Goal: Task Accomplishment & Management: Manage account settings

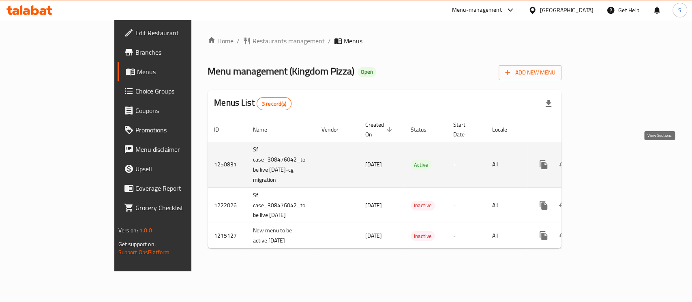
click at [612, 162] on link "enhanced table" at bounding box center [601, 164] width 19 height 19
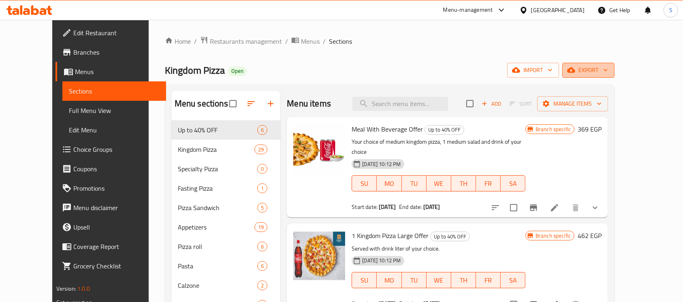
click at [610, 70] on icon "button" at bounding box center [606, 70] width 8 height 8
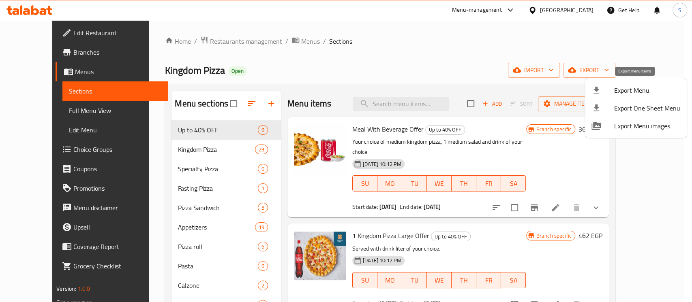
click at [625, 90] on span "Export Menu" at bounding box center [647, 91] width 66 height 10
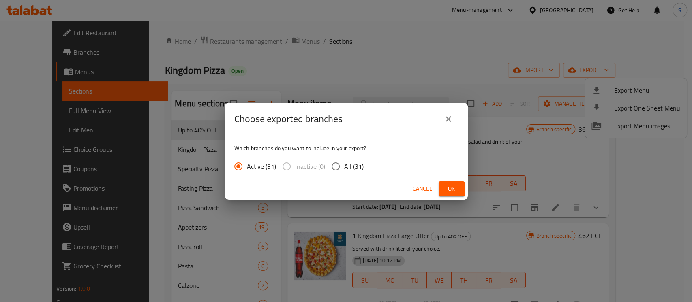
click at [359, 166] on span "All (31)" at bounding box center [353, 167] width 19 height 10
click at [344, 166] on input "All (31)" at bounding box center [335, 166] width 17 height 17
radio input "true"
click at [449, 188] on span "Ok" at bounding box center [451, 189] width 13 height 10
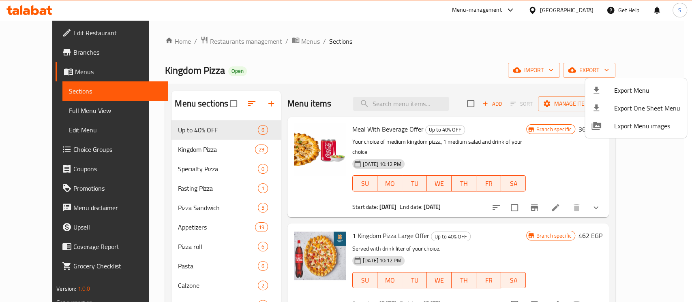
click at [358, 28] on div at bounding box center [346, 151] width 692 height 302
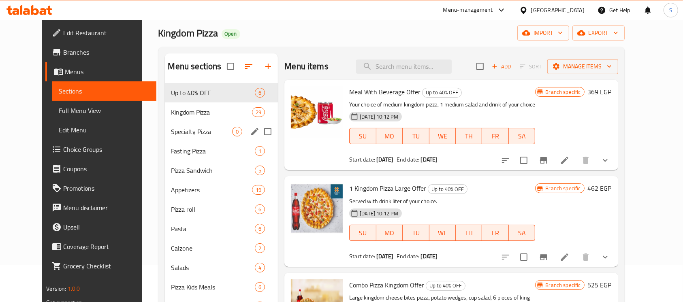
scroll to position [54, 0]
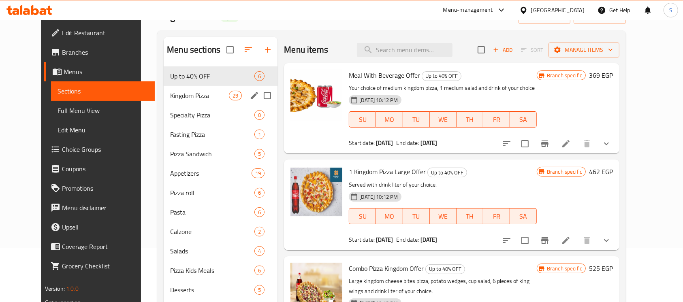
click at [199, 102] on div "Kingdom Pizza 29" at bounding box center [221, 95] width 114 height 19
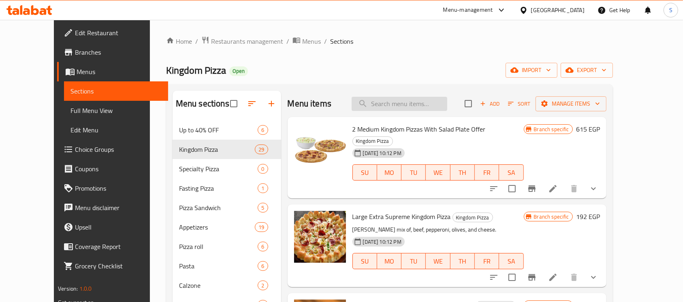
paste input "بيتزا كبير كومبو"
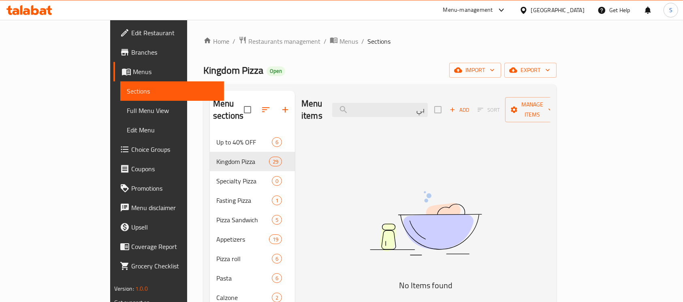
type input "ب"
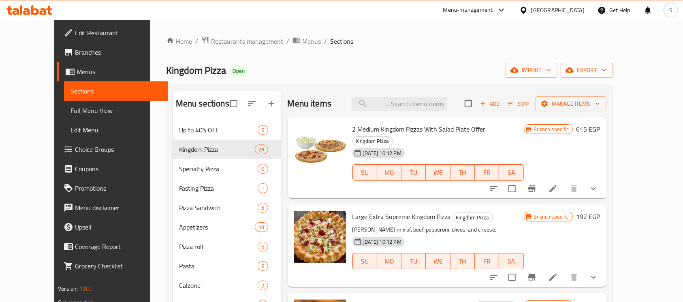
type input "\"
paste input "تشيز كيك"
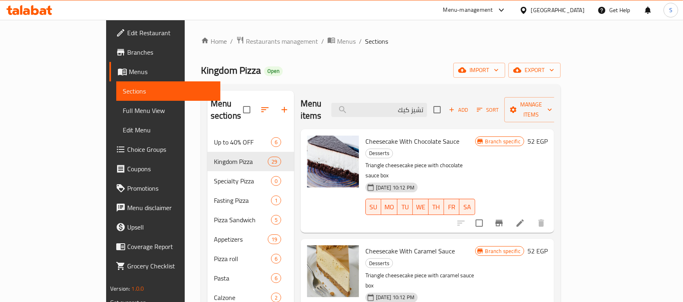
type input "تشيز كيك"
click at [504, 218] on icon "Branch-specific-item" at bounding box center [500, 223] width 10 height 10
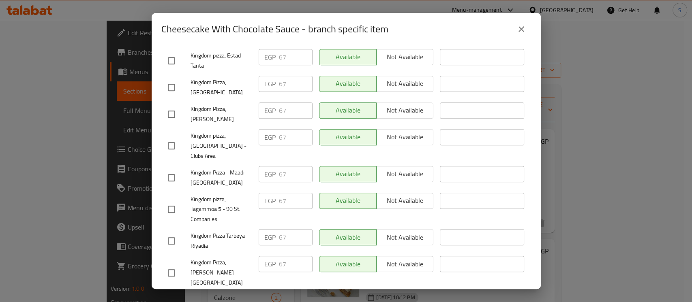
scroll to position [486, 0]
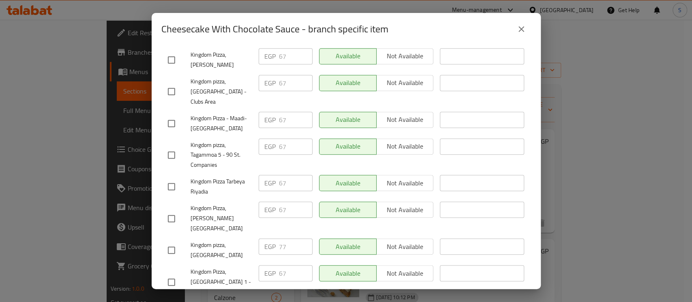
click at [173, 242] on input "checkbox" at bounding box center [171, 250] width 17 height 17
checkbox input "true"
click at [289, 239] on input "77" at bounding box center [296, 247] width 34 height 16
click at [283, 239] on input "77" at bounding box center [296, 247] width 34 height 16
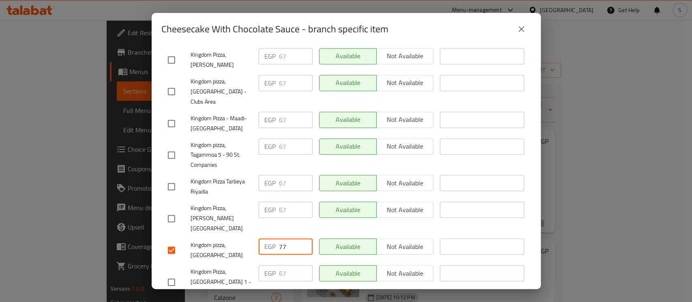
click at [283, 239] on input "77" at bounding box center [296, 247] width 34 height 16
click at [279, 239] on input "77" at bounding box center [296, 247] width 34 height 16
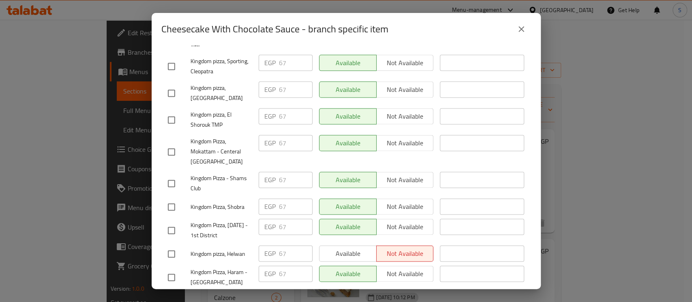
scroll to position [785, 0]
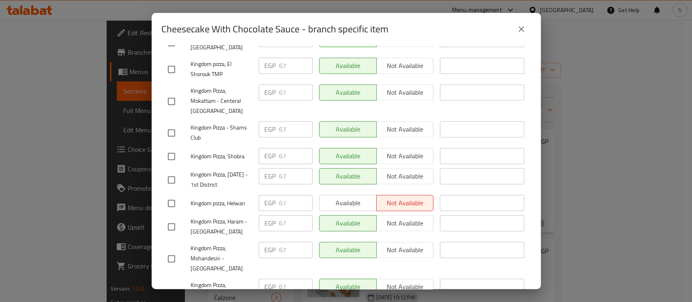
type input "81"
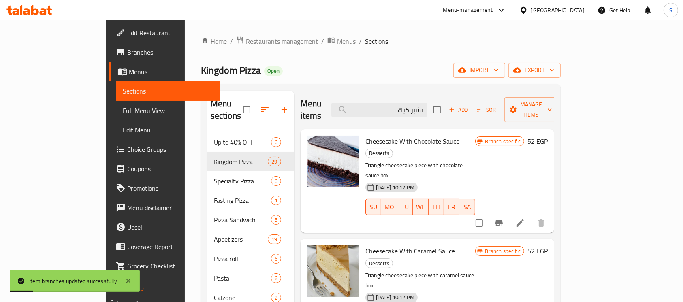
click at [504, 218] on icon "Branch-specific-item" at bounding box center [500, 223] width 10 height 10
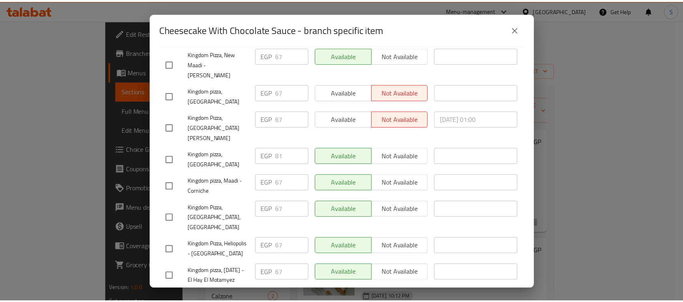
scroll to position [136, 0]
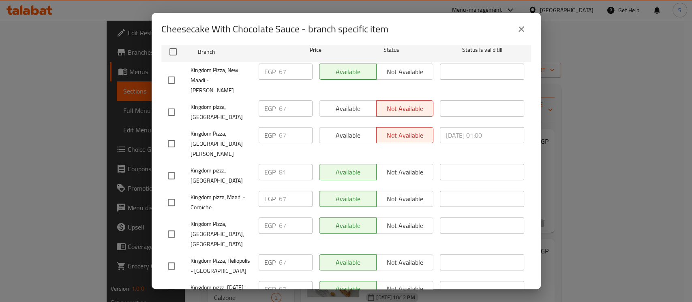
click at [524, 30] on icon "close" at bounding box center [521, 29] width 10 height 10
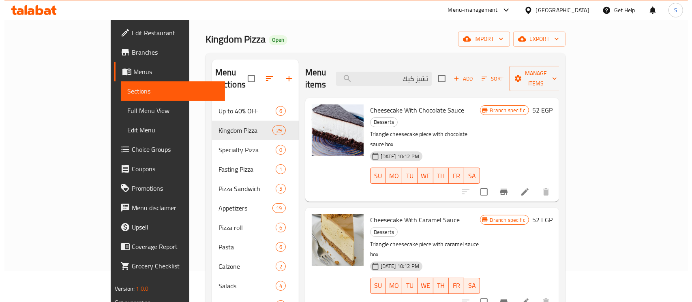
scroll to position [54, 0]
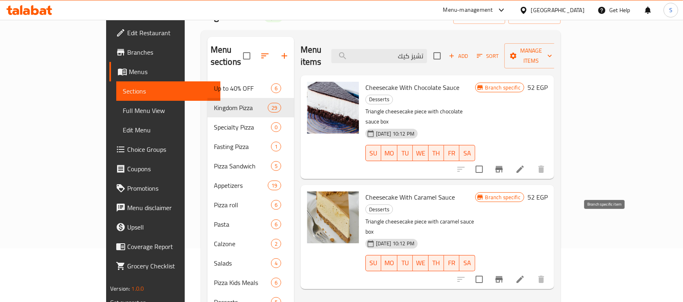
click at [503, 276] on icon "Branch-specific-item" at bounding box center [499, 279] width 7 height 6
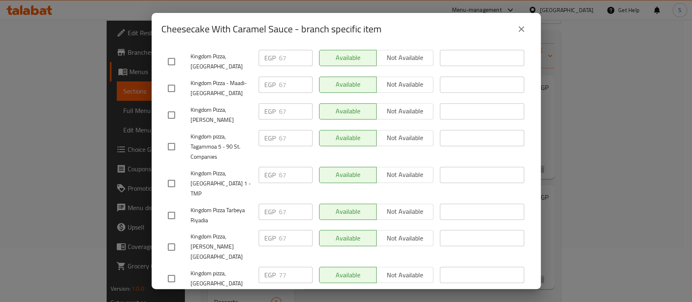
scroll to position [432, 0]
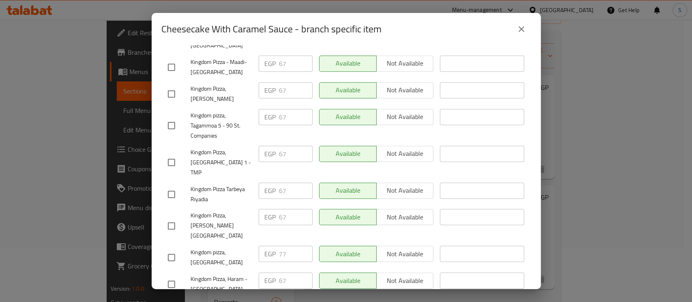
click at [167, 249] on input "checkbox" at bounding box center [171, 257] width 17 height 17
checkbox input "true"
click at [279, 246] on input "77" at bounding box center [296, 254] width 34 height 16
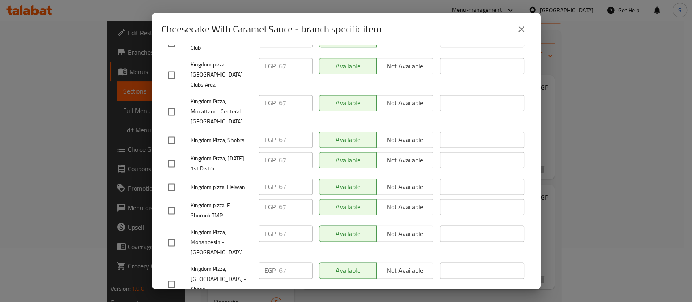
scroll to position [785, 0]
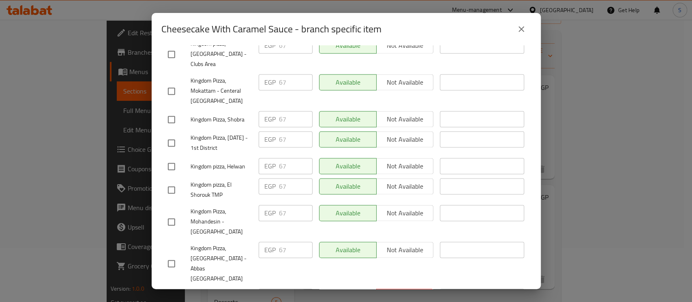
type input "81"
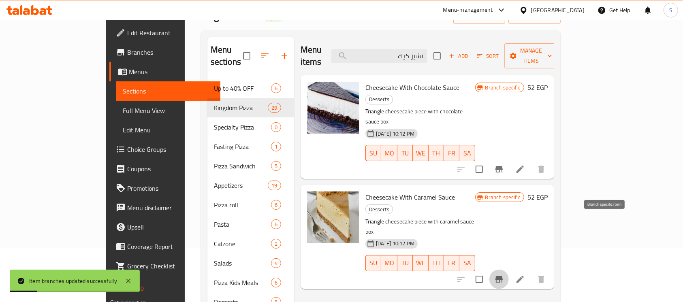
click at [503, 276] on icon "Branch-specific-item" at bounding box center [499, 279] width 7 height 6
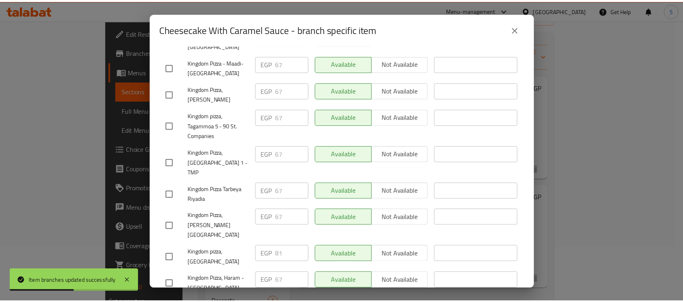
scroll to position [486, 0]
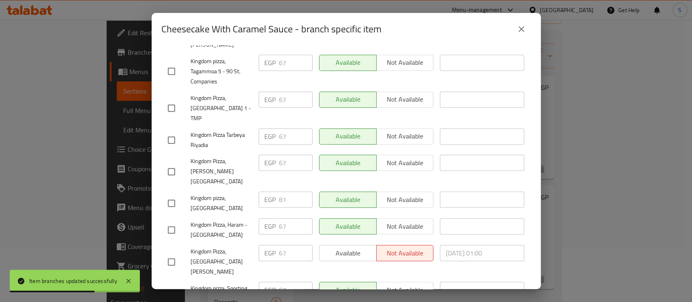
click at [520, 33] on icon "close" at bounding box center [521, 29] width 10 height 10
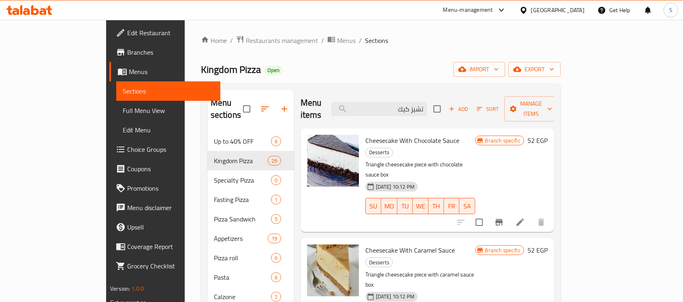
scroll to position [0, 0]
click at [426, 103] on input "تشيز كيك" at bounding box center [380, 110] width 96 height 14
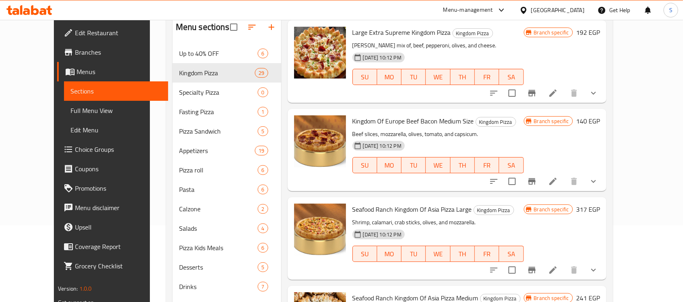
scroll to position [113, 0]
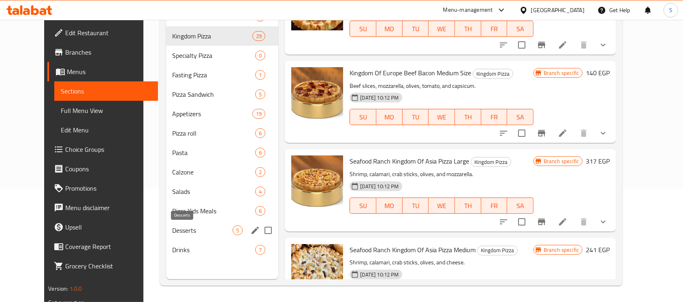
click at [173, 230] on span "Desserts" at bounding box center [203, 231] width 60 height 10
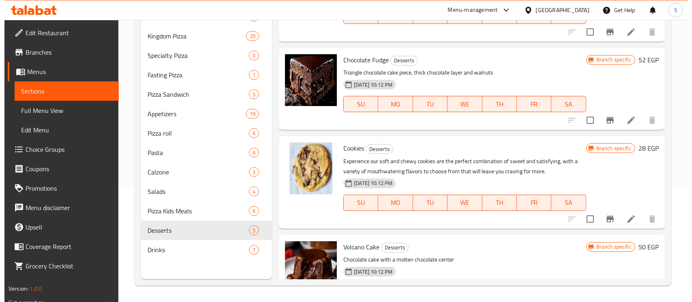
scroll to position [117, 0]
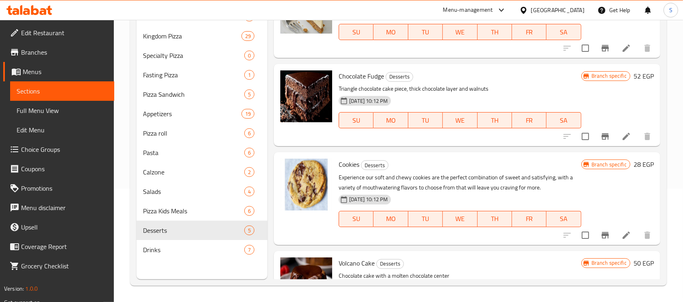
click at [601, 138] on icon "Branch-specific-item" at bounding box center [606, 137] width 10 height 10
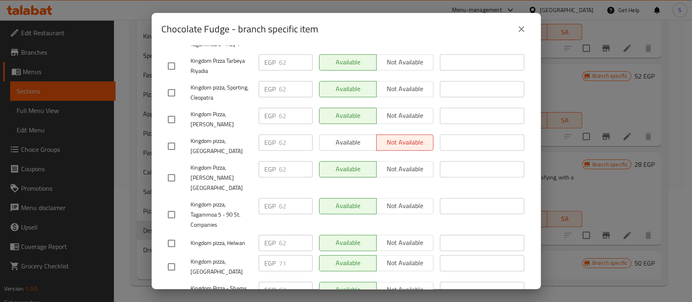
scroll to position [378, 0]
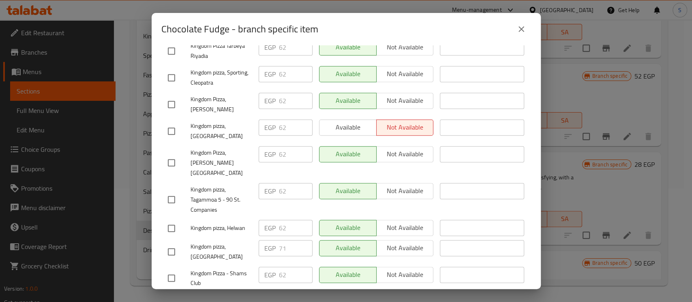
click at [170, 244] on input "checkbox" at bounding box center [171, 252] width 17 height 17
checkbox input "true"
click at [279, 240] on input "71" at bounding box center [296, 248] width 34 height 16
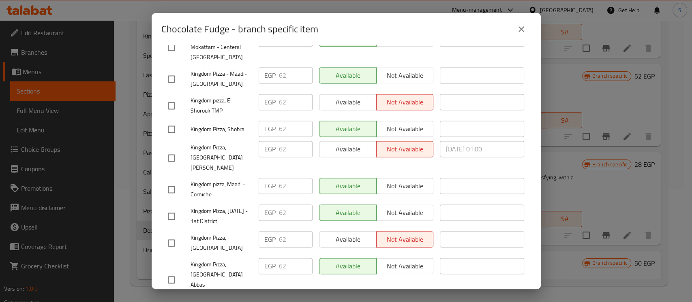
scroll to position [785, 0]
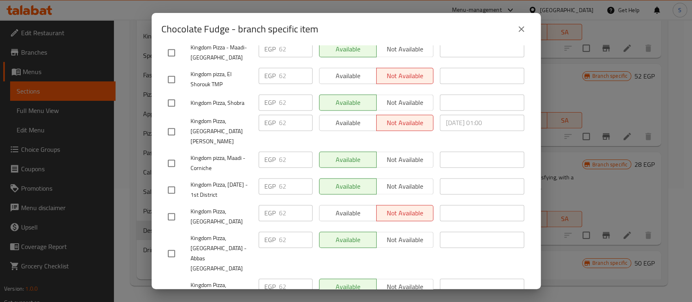
type input "74"
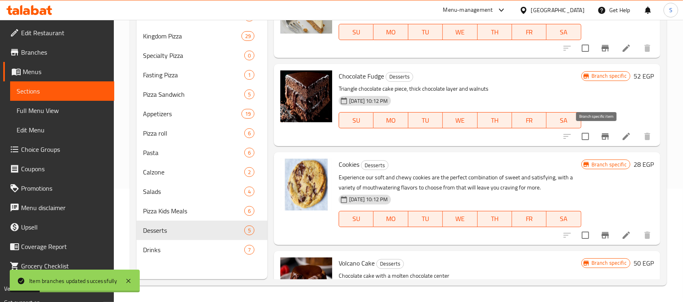
click at [602, 136] on icon "Branch-specific-item" at bounding box center [605, 136] width 7 height 6
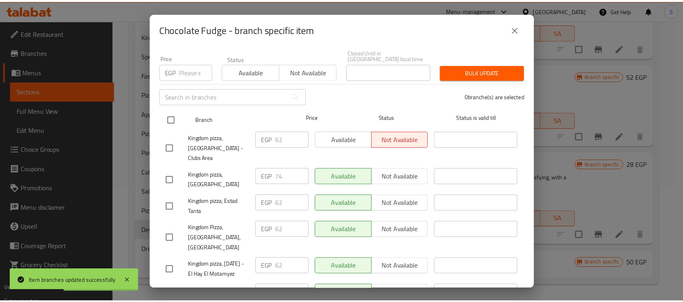
scroll to position [54, 0]
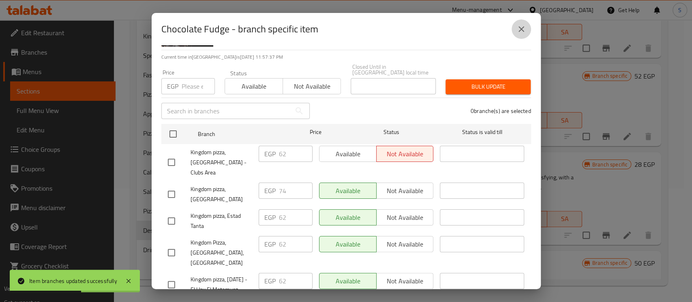
click at [519, 30] on icon "close" at bounding box center [521, 29] width 10 height 10
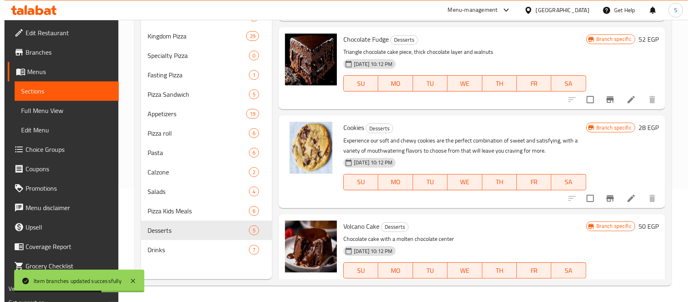
scroll to position [171, 0]
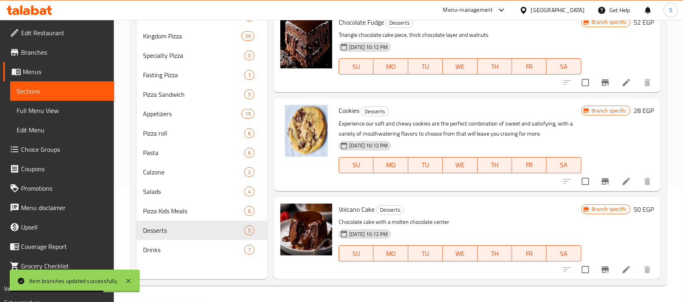
click at [602, 176] on button "Branch-specific-item" at bounding box center [605, 181] width 19 height 19
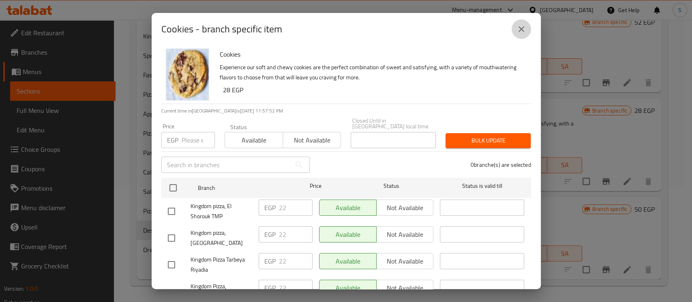
click at [521, 34] on button "close" at bounding box center [521, 28] width 19 height 19
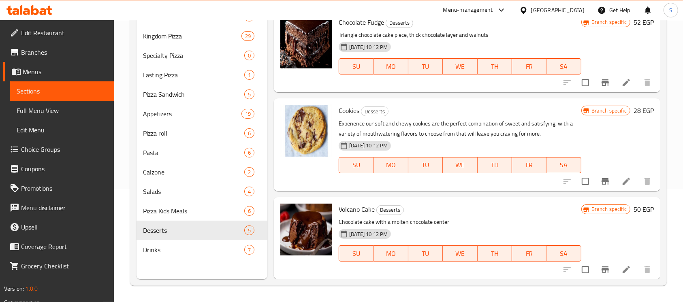
click at [602, 270] on icon "Branch-specific-item" at bounding box center [605, 270] width 7 height 6
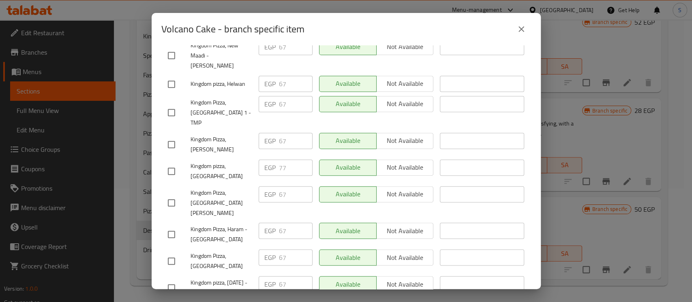
scroll to position [486, 0]
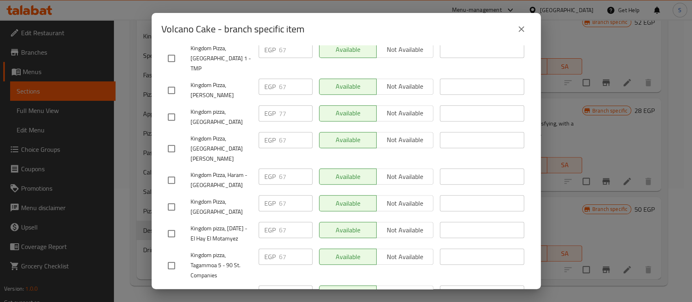
click at [173, 109] on input "checkbox" at bounding box center [171, 117] width 17 height 17
checkbox input "true"
click at [279, 105] on input "77" at bounding box center [296, 113] width 34 height 16
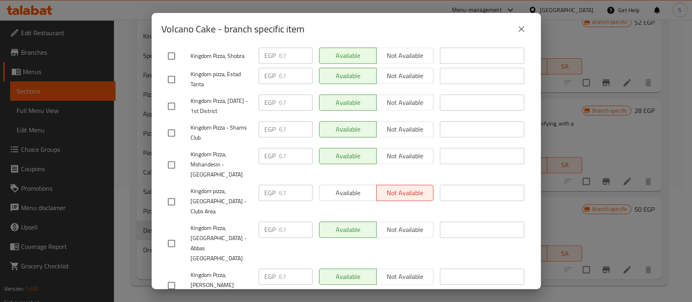
scroll to position [785, 0]
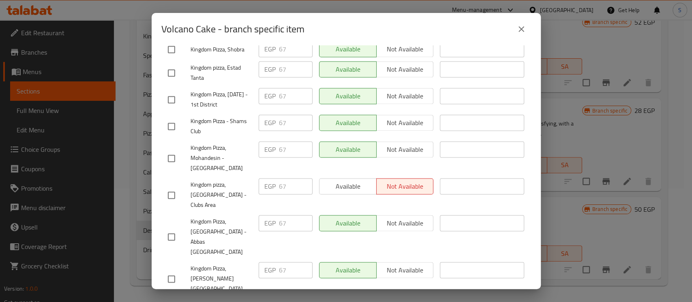
type input "81"
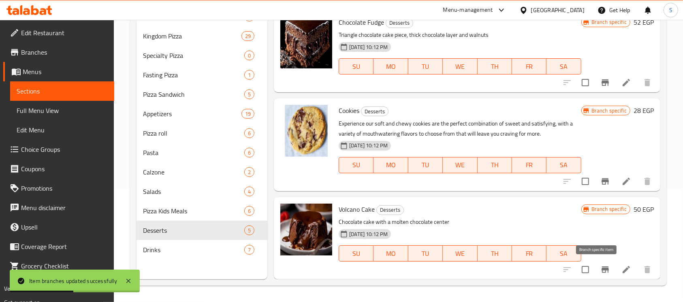
click at [602, 270] on icon "Branch-specific-item" at bounding box center [605, 270] width 7 height 6
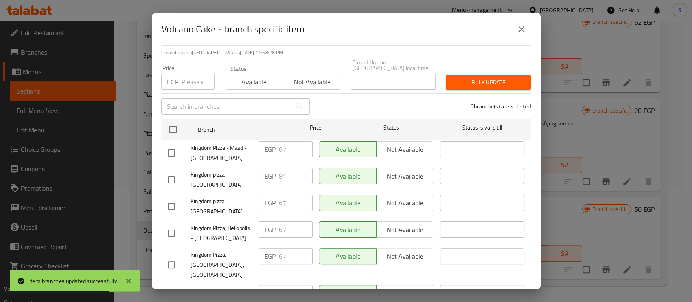
scroll to position [108, 0]
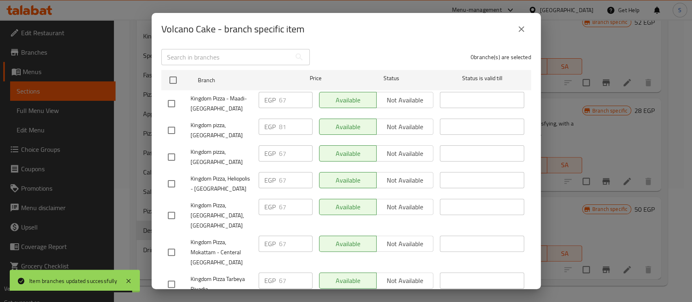
click at [522, 26] on icon "close" at bounding box center [521, 29] width 10 height 10
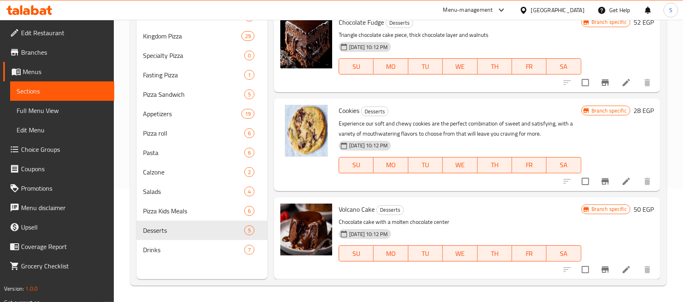
click at [601, 180] on icon "Branch-specific-item" at bounding box center [606, 182] width 10 height 10
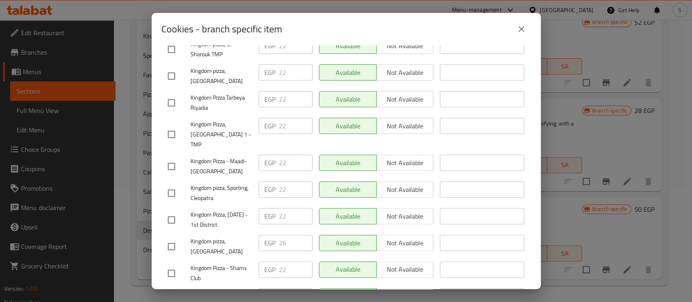
scroll to position [216, 0]
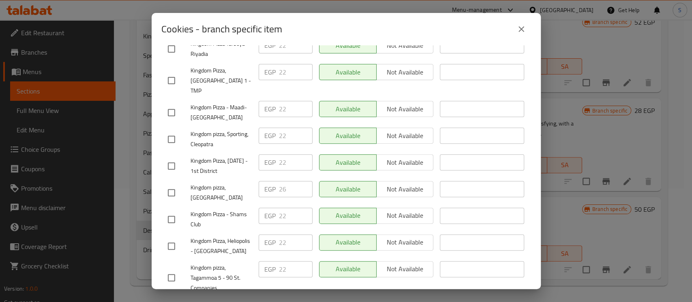
click at [173, 184] on input "checkbox" at bounding box center [171, 192] width 17 height 17
checkbox input "true"
click at [279, 181] on input "26" at bounding box center [296, 189] width 34 height 16
paste input "7"
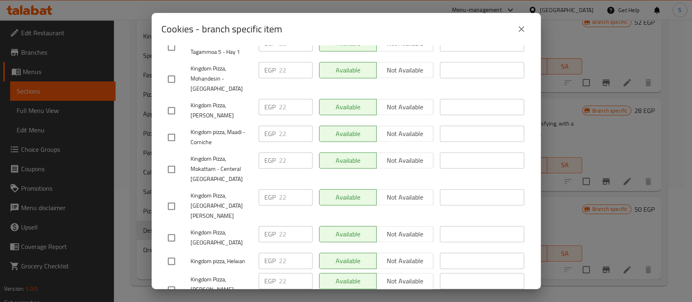
scroll to position [785, 0]
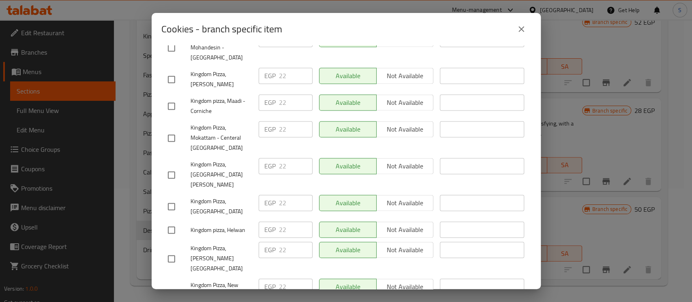
type input "27"
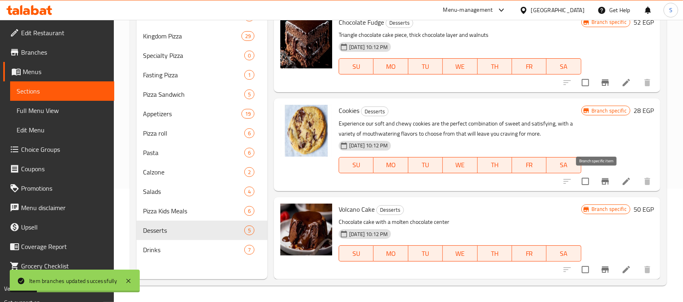
click at [601, 179] on icon "Branch-specific-item" at bounding box center [606, 182] width 10 height 10
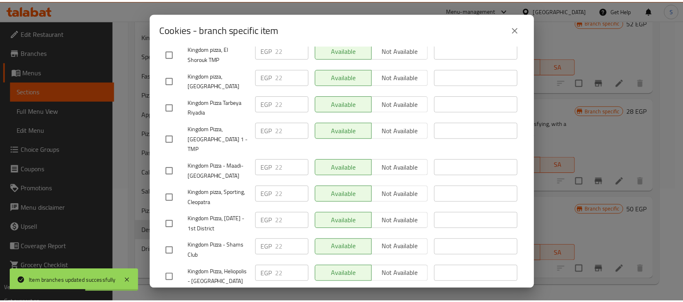
scroll to position [108, 0]
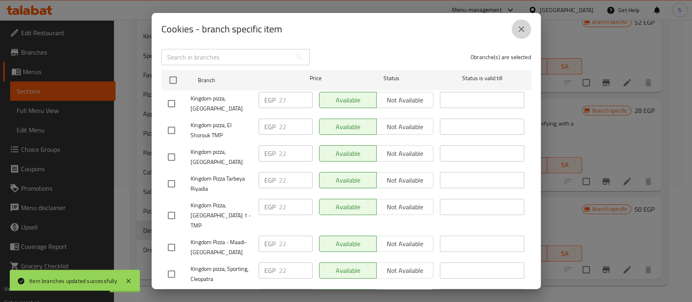
click at [525, 28] on icon "close" at bounding box center [521, 29] width 10 height 10
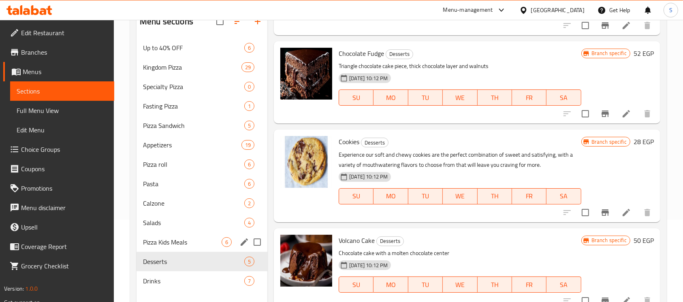
scroll to position [113, 0]
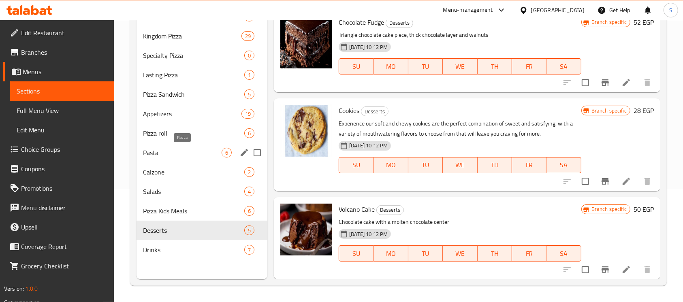
click at [187, 151] on span "Pasta" at bounding box center [182, 153] width 79 height 10
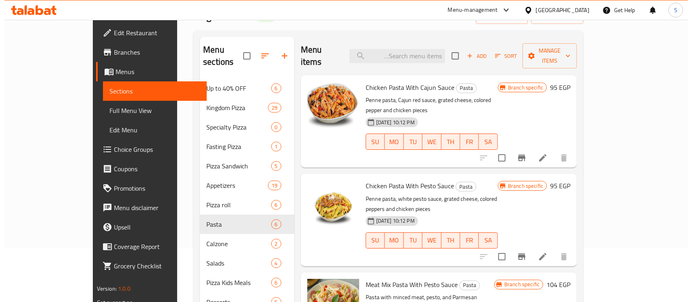
scroll to position [54, 0]
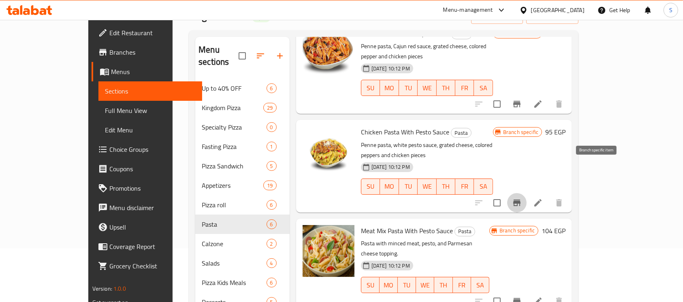
click at [527, 193] on button "Branch-specific-item" at bounding box center [517, 202] width 19 height 19
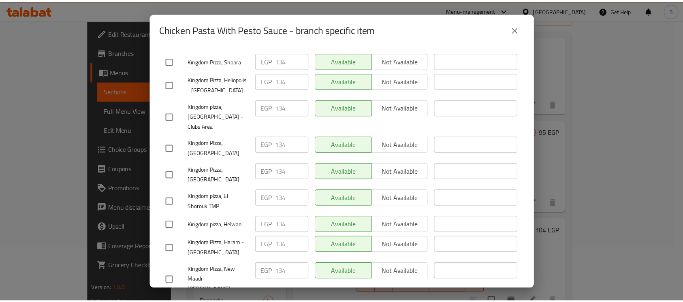
scroll to position [785, 0]
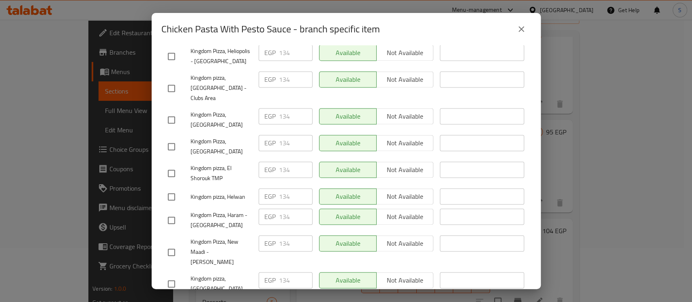
click at [173, 276] on input "checkbox" at bounding box center [171, 284] width 17 height 17
checkbox input "true"
click at [279, 272] on input "134" at bounding box center [296, 280] width 34 height 16
paste input "61"
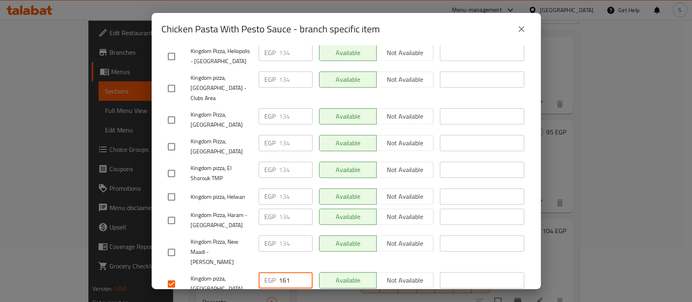
type input "161"
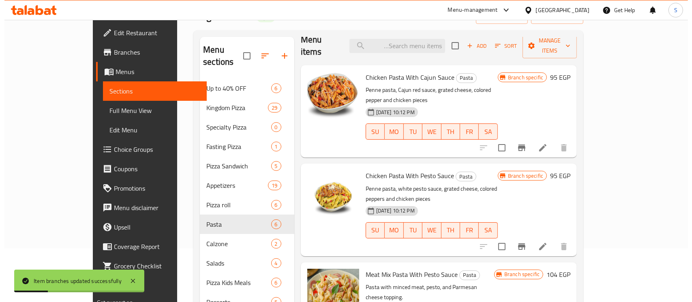
scroll to position [0, 0]
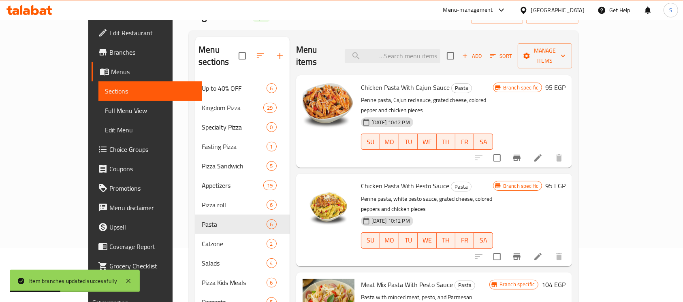
click at [522, 153] on icon "Branch-specific-item" at bounding box center [517, 158] width 10 height 10
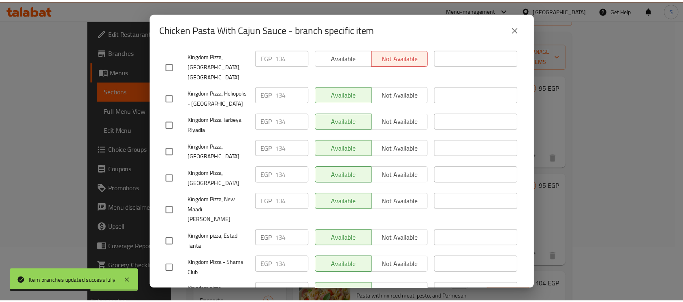
scroll to position [785, 0]
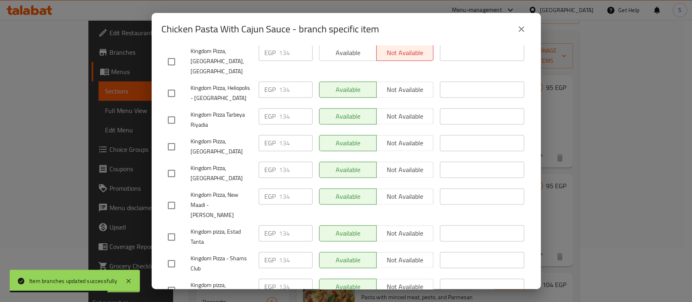
click at [172, 282] on input "checkbox" at bounding box center [171, 290] width 17 height 17
checkbox input "true"
click at [279, 279] on input "134" at bounding box center [296, 287] width 34 height 16
paste input "61"
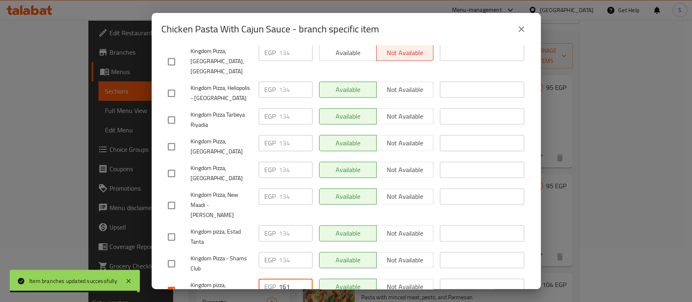
type input "161"
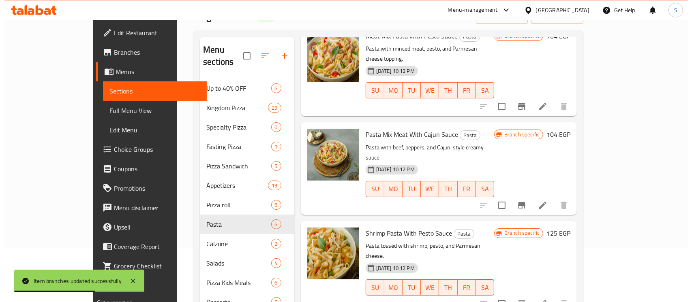
scroll to position [249, 0]
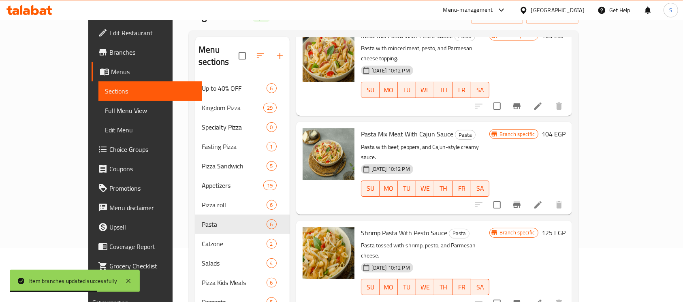
click at [521, 300] on icon "Branch-specific-item" at bounding box center [517, 303] width 7 height 6
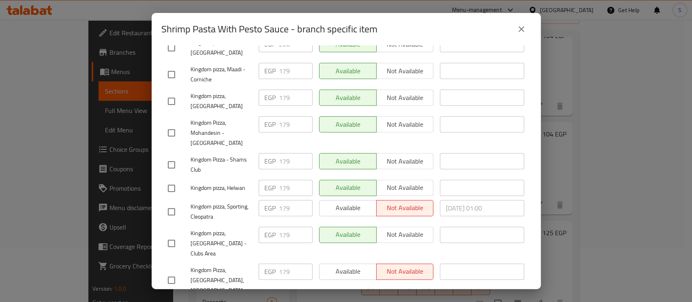
scroll to position [190, 0]
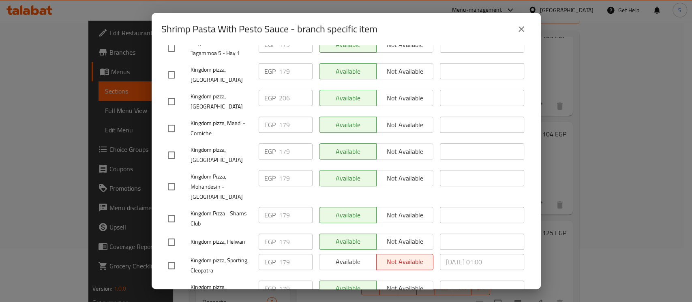
click at [170, 93] on input "checkbox" at bounding box center [171, 101] width 17 height 17
checkbox input "true"
click at [285, 90] on input "206" at bounding box center [296, 98] width 34 height 16
paste input "15"
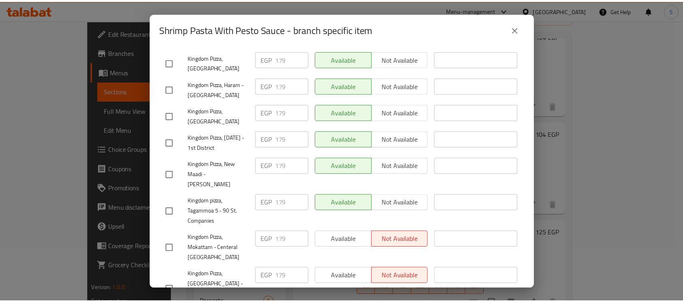
scroll to position [785, 0]
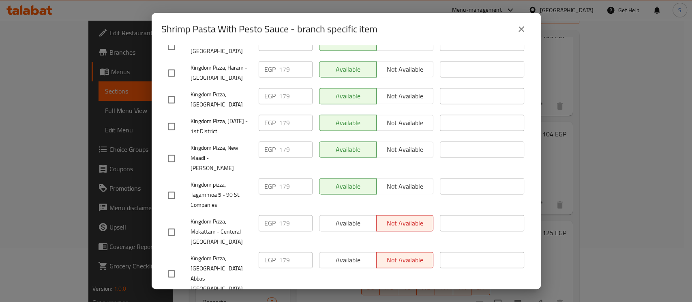
type input "215"
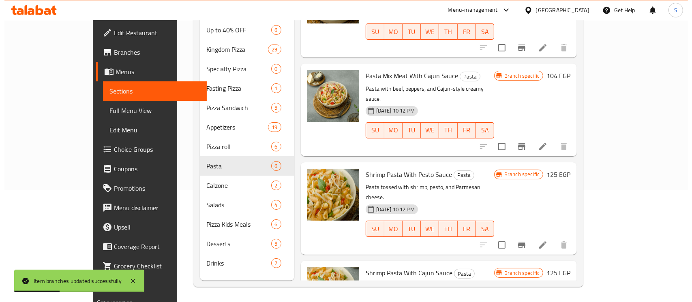
scroll to position [113, 0]
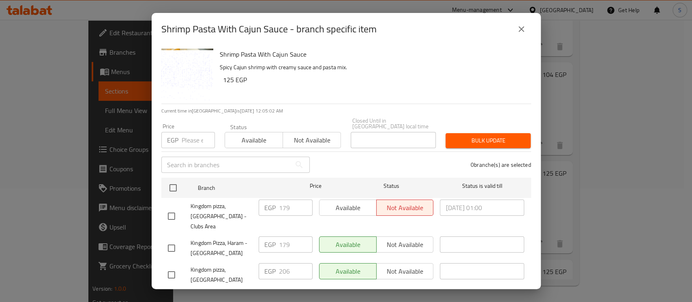
scroll to position [54, 0]
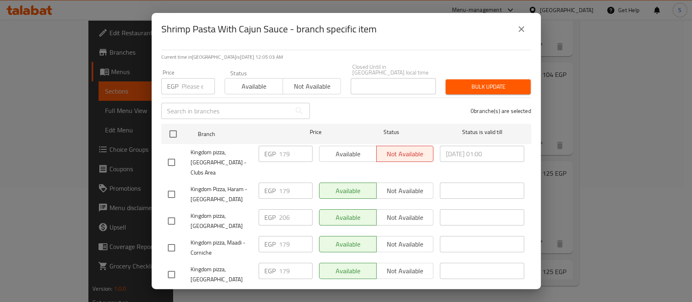
click at [171, 213] on input "checkbox" at bounding box center [171, 221] width 17 height 17
checkbox input "true"
click at [285, 210] on input "206" at bounding box center [296, 218] width 34 height 16
paste input "15"
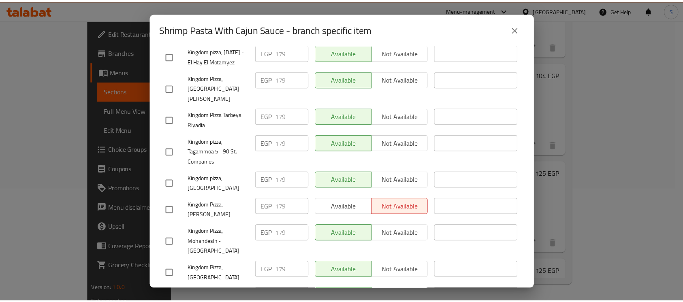
scroll to position [785, 0]
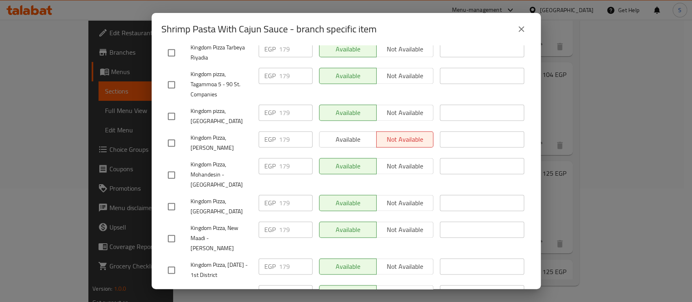
type input "215"
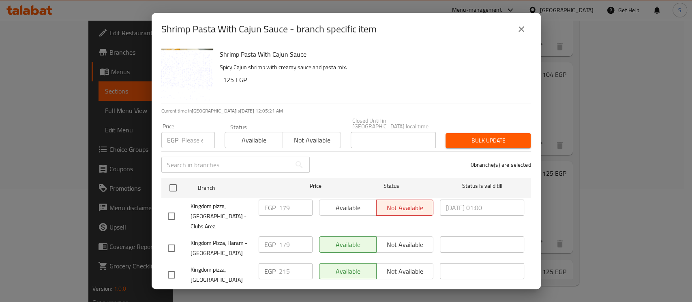
click at [523, 30] on icon "close" at bounding box center [521, 29] width 10 height 10
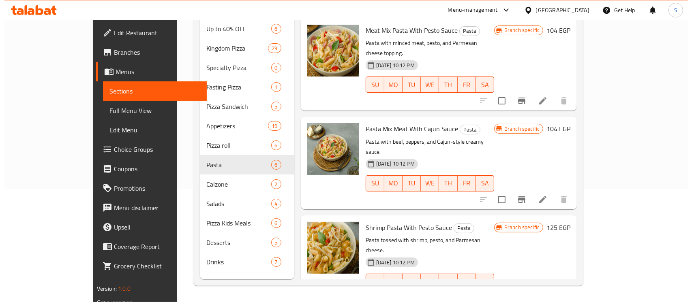
scroll to position [141, 0]
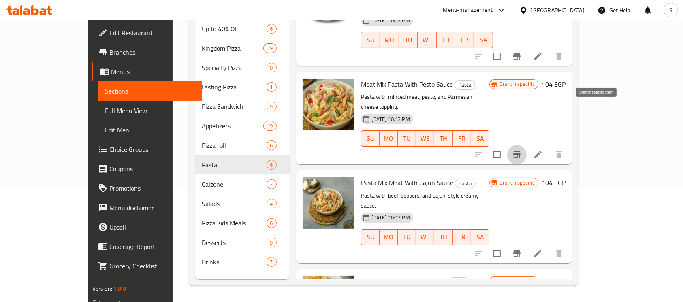
click at [521, 152] on icon "Branch-specific-item" at bounding box center [517, 155] width 7 height 6
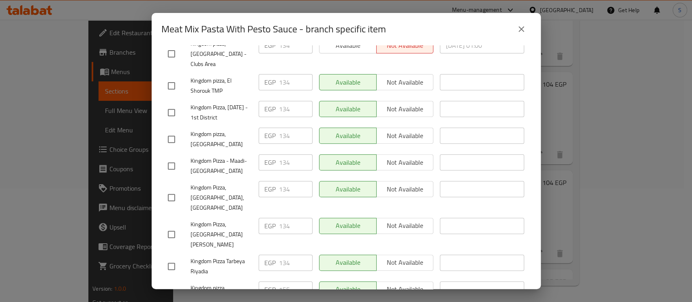
scroll to position [270, 0]
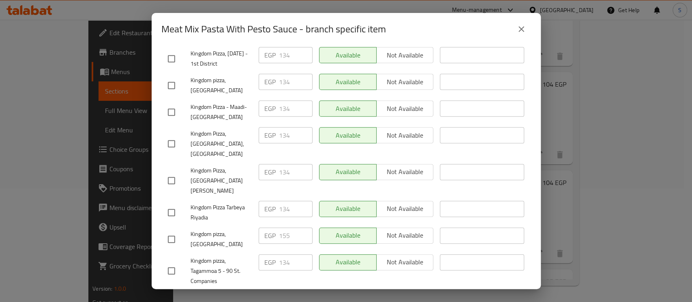
click at [171, 231] on input "checkbox" at bounding box center [171, 239] width 17 height 17
checkbox input "true"
click at [280, 228] on input "155" at bounding box center [296, 236] width 34 height 16
paste input "61"
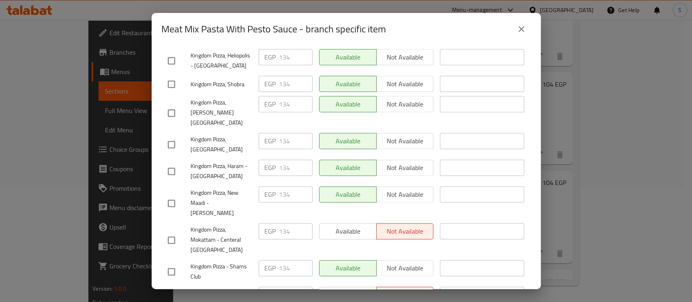
scroll to position [785, 0]
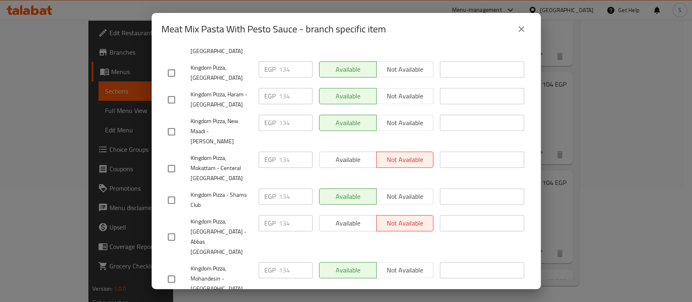
type input "161"
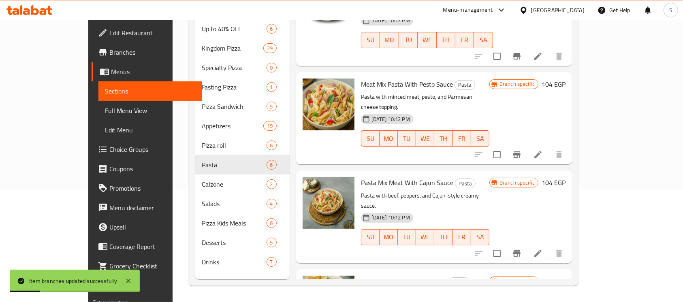
click at [521, 251] on icon "Branch-specific-item" at bounding box center [517, 254] width 7 height 6
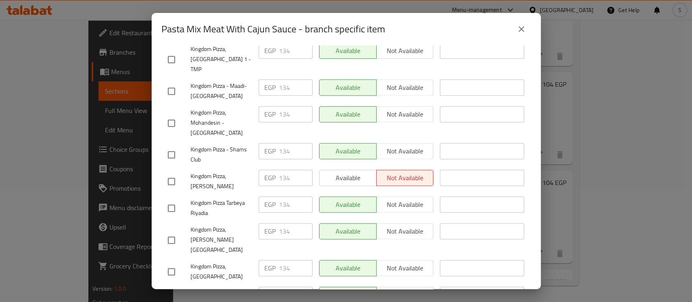
scroll to position [756, 0]
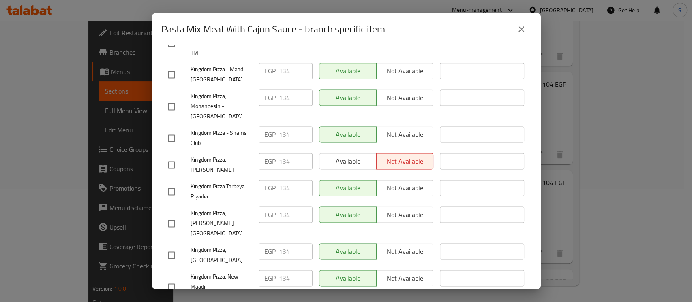
drag, startPoint x: 171, startPoint y: 257, endPoint x: 180, endPoint y: 256, distance: 8.6
checkbox input "true"
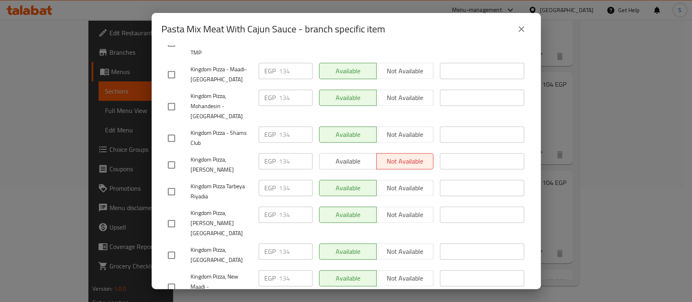
paste input "61"
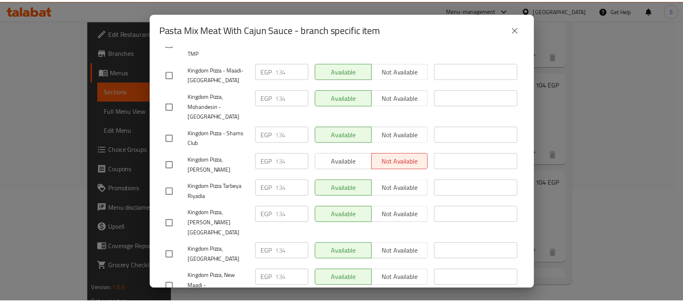
scroll to position [785, 0]
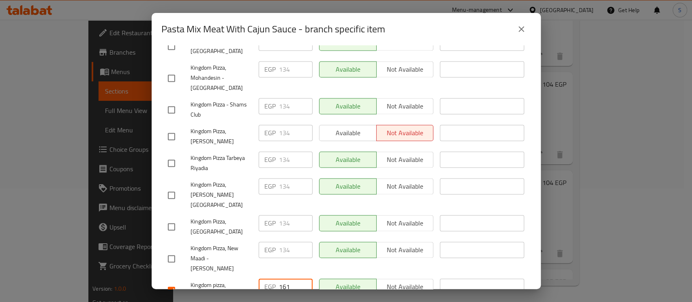
type input "161"
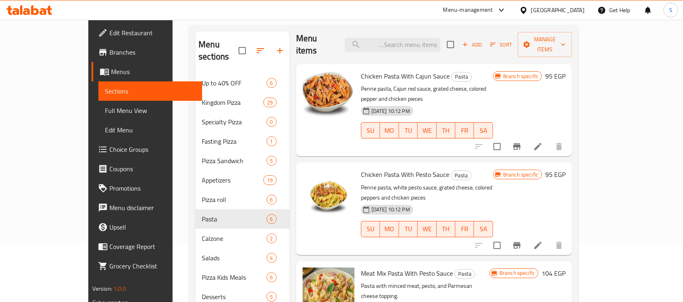
scroll to position [0, 0]
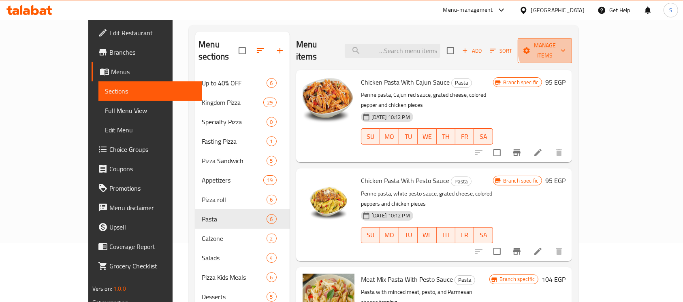
click at [567, 47] on icon "button" at bounding box center [563, 51] width 8 height 8
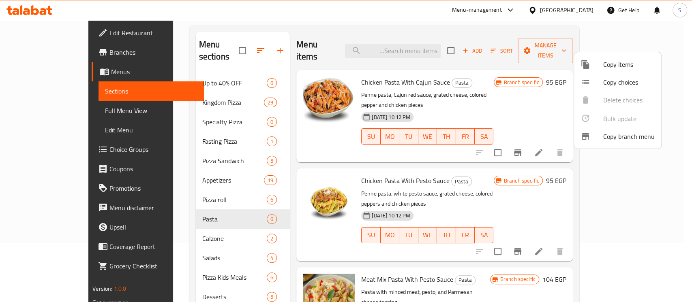
click at [589, 32] on div at bounding box center [346, 151] width 692 height 302
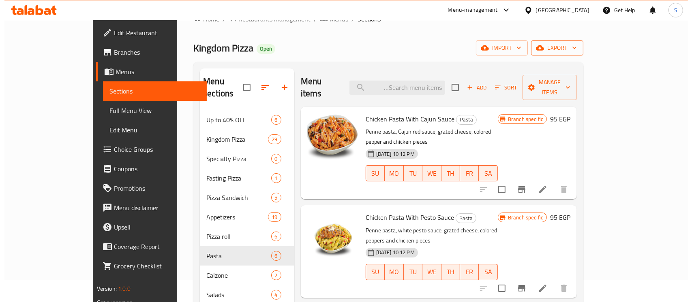
scroll to position [5, 0]
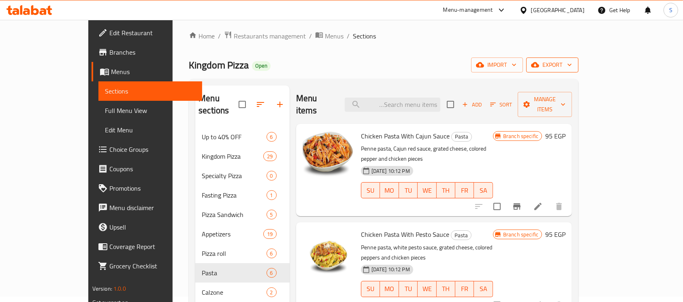
click at [572, 62] on span "export" at bounding box center [552, 65] width 39 height 10
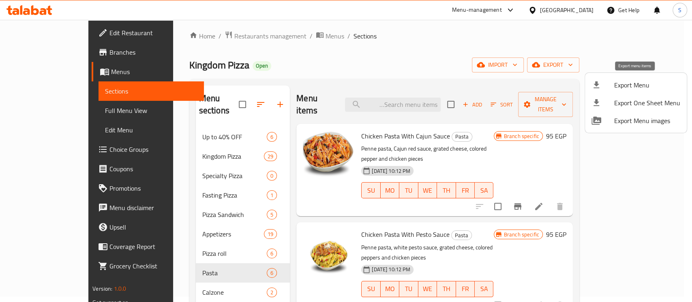
click at [656, 86] on span "Export Menu" at bounding box center [647, 85] width 66 height 10
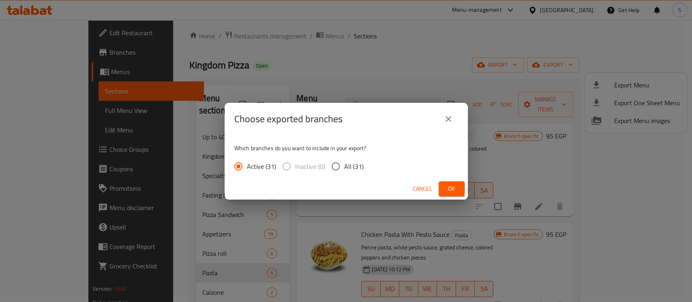
click at [454, 118] on button "close" at bounding box center [448, 118] width 19 height 19
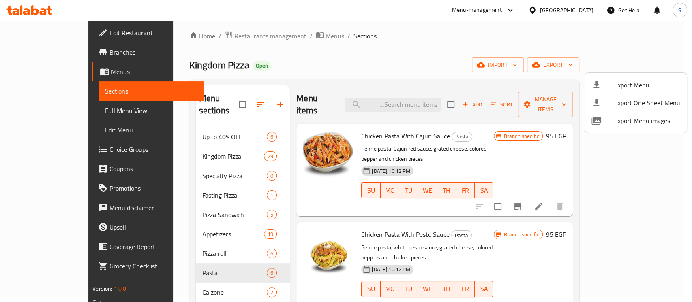
click at [619, 84] on span "Export Menu" at bounding box center [647, 85] width 66 height 10
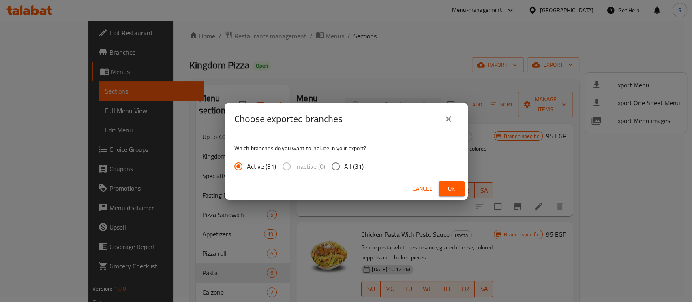
drag, startPoint x: 350, startPoint y: 170, endPoint x: 393, endPoint y: 177, distance: 43.9
click at [350, 170] on span "All (31)" at bounding box center [353, 167] width 19 height 10
click at [344, 170] on input "All (31)" at bounding box center [335, 166] width 17 height 17
radio input "true"
click at [462, 184] on button "Ok" at bounding box center [452, 189] width 26 height 15
